Goal: Task Accomplishment & Management: Use online tool/utility

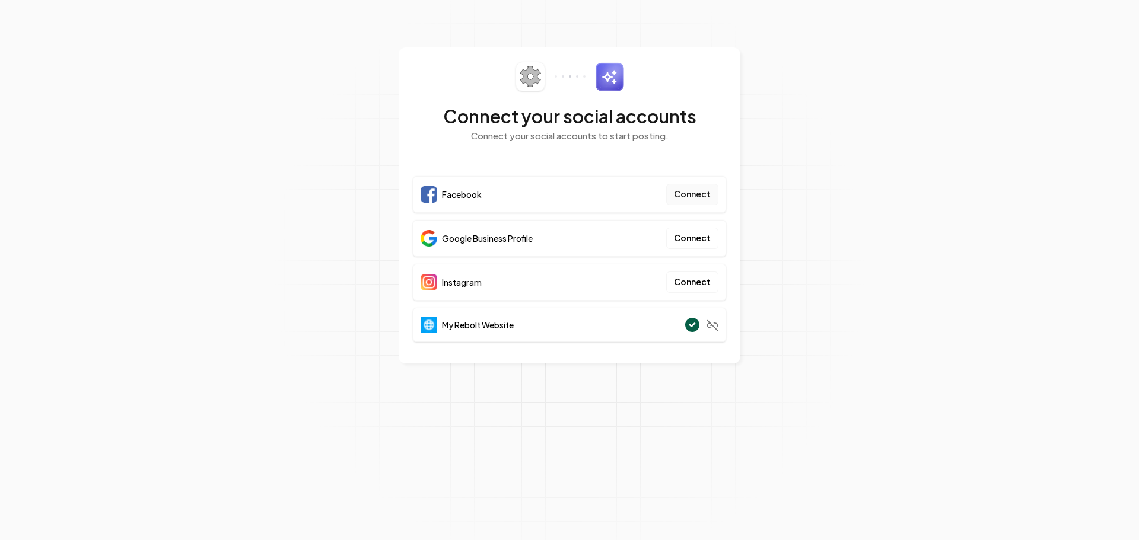
click at [698, 198] on button "Connect" at bounding box center [692, 194] width 52 height 21
click at [697, 239] on button "Connect" at bounding box center [692, 238] width 52 height 21
click at [281, 112] on section "Connect your social accounts Connect your social accounts to start posting. Fac…" at bounding box center [569, 270] width 1139 height 540
click at [276, 178] on section "Connect your social accounts Connect your social accounts to start posting. Fac…" at bounding box center [569, 270] width 1139 height 540
click at [290, 157] on section "Connect your social accounts Connect your social accounts to start posting. Fac…" at bounding box center [569, 270] width 1139 height 540
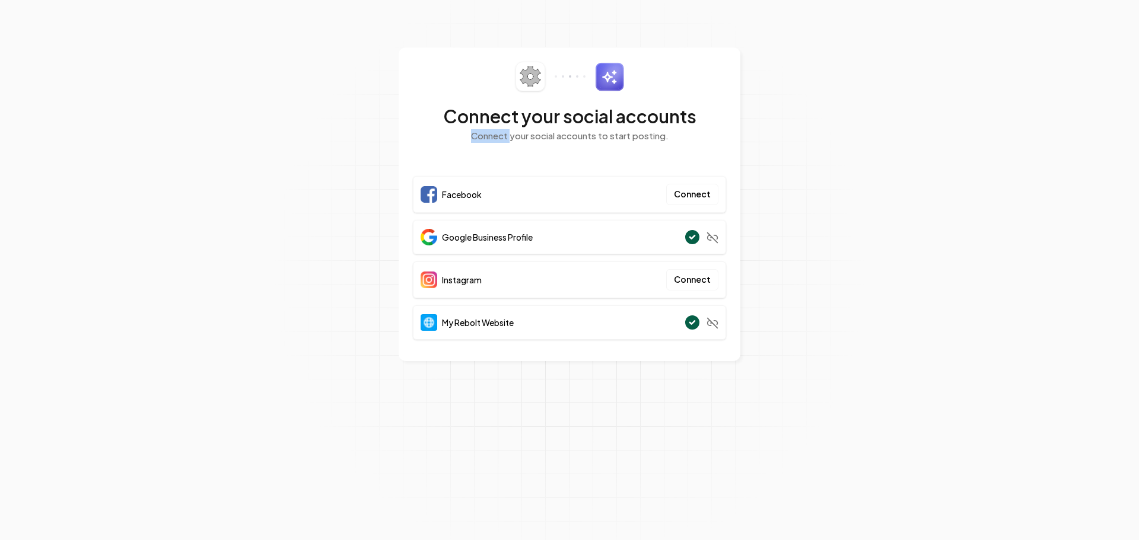
click at [290, 157] on section "Connect your social accounts Connect your social accounts to start posting. Fac…" at bounding box center [569, 270] width 1139 height 540
click at [291, 157] on section "Connect your social accounts Connect your social accounts to start posting. Fac…" at bounding box center [569, 270] width 1139 height 540
click at [539, 138] on p "Connect your social accounts to start posting." at bounding box center [569, 136] width 313 height 14
click at [696, 272] on button "Connect" at bounding box center [692, 277] width 52 height 21
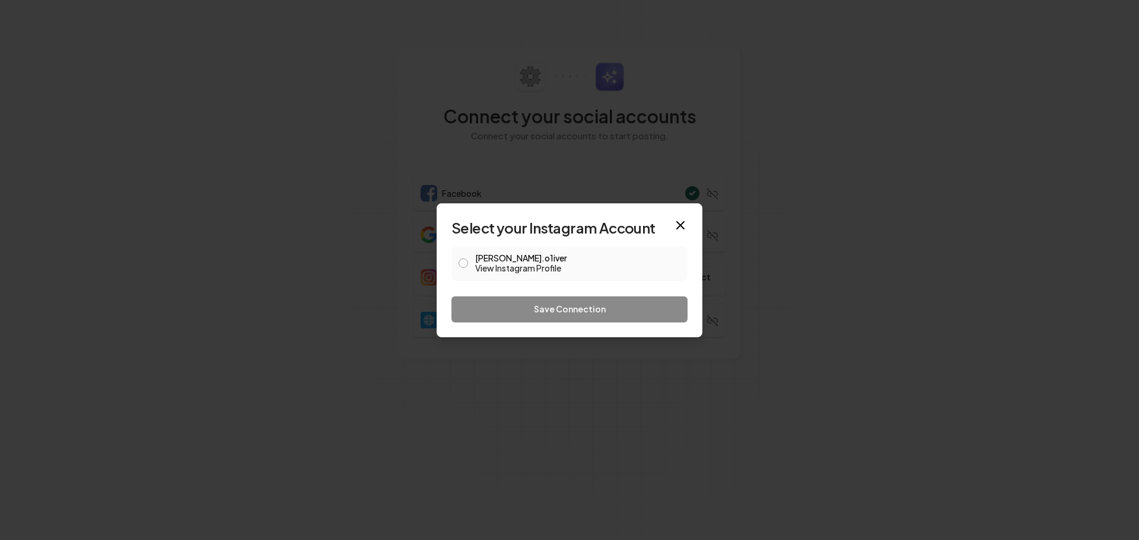
click at [460, 265] on button "elijah.o1iver View Instagram Profile" at bounding box center [462, 263] width 9 height 9
click at [614, 305] on button "Save Connection" at bounding box center [569, 310] width 236 height 26
